Goal: Task Accomplishment & Management: Manage account settings

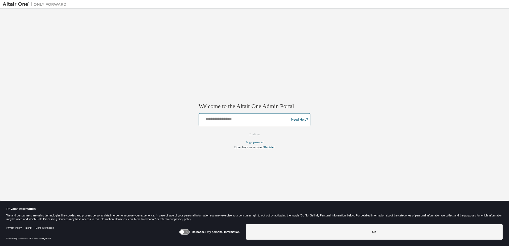
click at [252, 119] on input "text" at bounding box center [245, 119] width 88 height 8
type input "**********"
click at [253, 134] on button "Continue" at bounding box center [254, 135] width 23 height 8
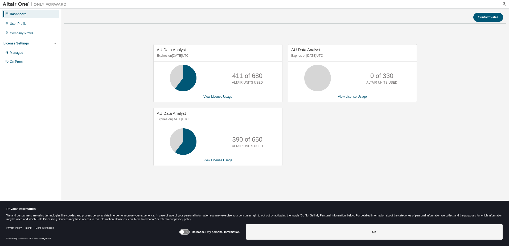
click at [104, 83] on div "AU Data Analyst Expires on [DATE] UTC 411 of 680 ALTAIR UNITS USED View License…" at bounding box center [285, 108] width 443 height 160
click at [122, 86] on div "AU Data Analyst Expires on [DATE] UTC 411 of 680 ALTAIR UNITS USED View License…" at bounding box center [285, 108] width 443 height 160
click at [123, 90] on div "AU Data Analyst Expires on [DATE] UTC 411 of 680 ALTAIR UNITS USED View License…" at bounding box center [285, 108] width 443 height 160
click at [27, 24] on div "User Profile" at bounding box center [30, 23] width 57 height 9
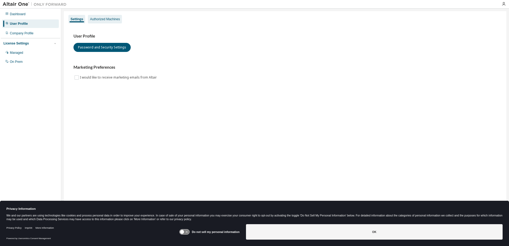
click at [98, 22] on div "Authorized Machines" at bounding box center [105, 19] width 34 height 9
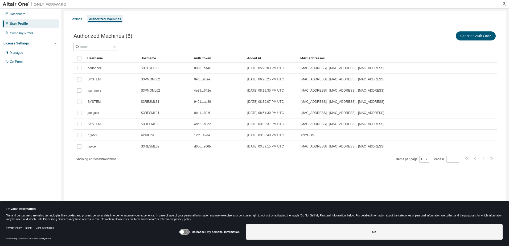
click at [181, 45] on div at bounding box center [285, 47] width 423 height 8
click at [206, 30] on div "Authorized Machines (8) Generate Auth Code Clear Load Save Save As Field Operat…" at bounding box center [285, 100] width 436 height 153
click at [129, 164] on div "Authorized Machines (8) Generate Auth Code Clear Load Save Save As Field Operat…" at bounding box center [285, 100] width 436 height 153
click at [196, 25] on div "Authorized Machines (8) Generate Auth Code Clear Load Save Save As Field Operat…" at bounding box center [285, 100] width 436 height 153
click at [466, 34] on button "Generate Auth Code" at bounding box center [476, 35] width 40 height 9
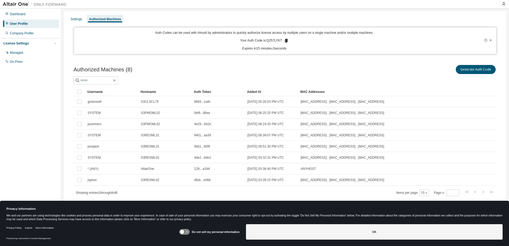
click at [493, 40] on div at bounding box center [473, 41] width 42 height 20
click at [491, 41] on icon at bounding box center [490, 40] width 3 height 3
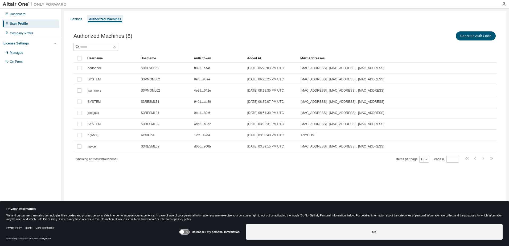
click at [247, 30] on div "Authorized Machines (8) Generate Auth Code Clear Load Save Save As Field Operat…" at bounding box center [285, 100] width 436 height 153
click at [163, 36] on div "Authorized Machines (8) Generate Auth Code" at bounding box center [285, 35] width 423 height 11
click at [168, 36] on div "Authorized Machines (8) Generate Auth Code" at bounding box center [285, 35] width 423 height 11
click at [173, 26] on div "Authorized Machines (8) Generate Auth Code Clear Load Save Save As Field Operat…" at bounding box center [285, 100] width 436 height 153
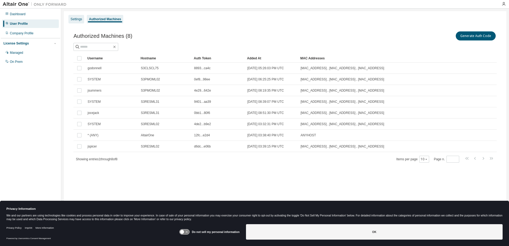
click at [74, 19] on div "Settings" at bounding box center [76, 19] width 11 height 4
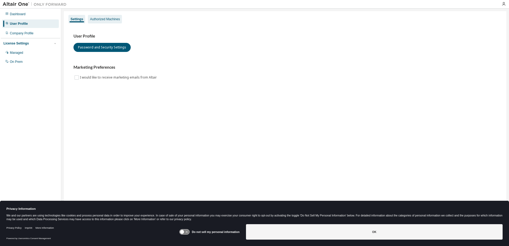
click at [101, 19] on div "Authorized Machines" at bounding box center [105, 19] width 30 height 4
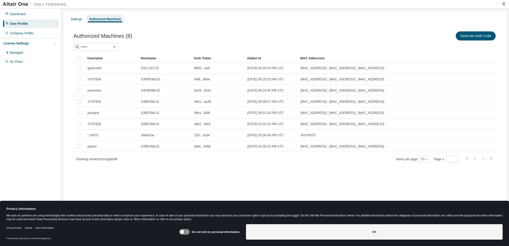
click at [346, 40] on div "Generate Auth Code" at bounding box center [391, 35] width 212 height 11
click at [283, 166] on div "Authorized Machines (8) Generate Auth Code Clear Load Save Save As Field Operat…" at bounding box center [285, 100] width 436 height 153
click at [185, 231] on icon at bounding box center [185, 232] width 10 height 5
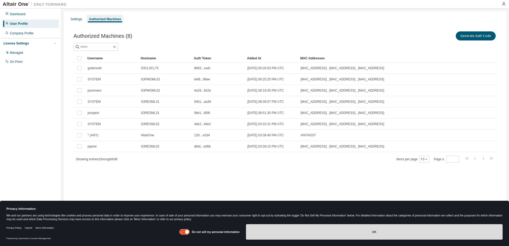
click at [275, 230] on button "OK" at bounding box center [374, 231] width 257 height 15
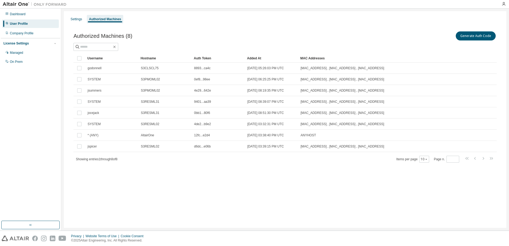
click at [168, 182] on div "Settings Authorized Machines Authorized Machines (8) Generate Auth Code Clear L…" at bounding box center [285, 119] width 443 height 217
click at [463, 52] on div "Authorized Machines (8) Generate Auth Code Clear Load Save Save As Field Operat…" at bounding box center [285, 96] width 423 height 133
